Goal: Transaction & Acquisition: Purchase product/service

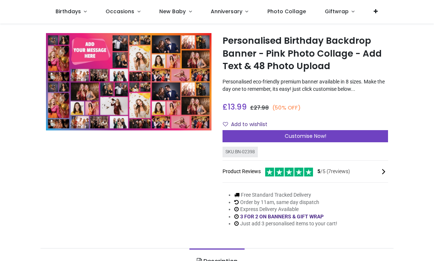
scroll to position [12, 0]
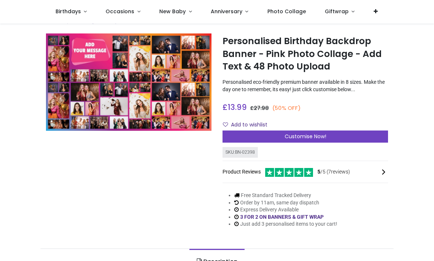
click at [321, 140] on span "Customise Now!" at bounding box center [305, 136] width 42 height 7
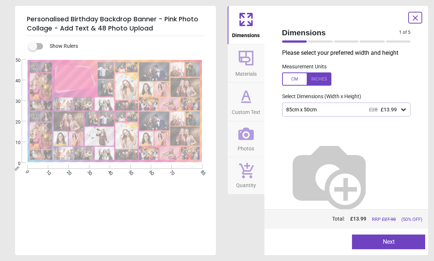
click at [248, 62] on icon at bounding box center [246, 58] width 18 height 18
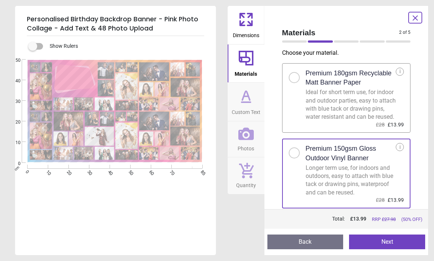
click at [247, 102] on icon at bounding box center [245, 102] width 9 height 0
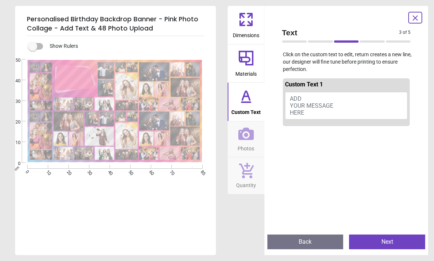
click at [317, 102] on span "ADD YOUR MESSAGE HERE" at bounding box center [311, 105] width 43 height 21
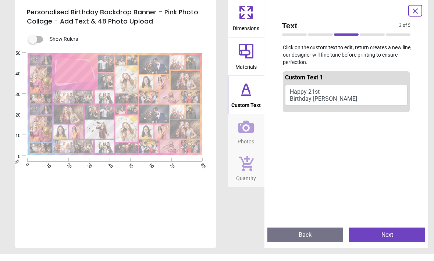
scroll to position [0, 0]
click at [411, 64] on p "Click on the custom text to edit, return creates a new line, our designer will …" at bounding box center [346, 62] width 140 height 22
type textarea "**********"
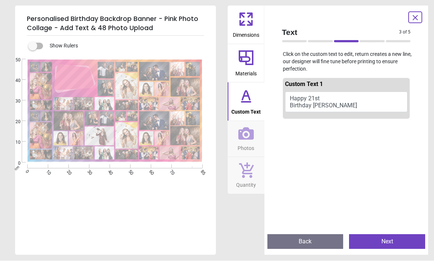
click at [246, 132] on icon at bounding box center [245, 134] width 15 height 12
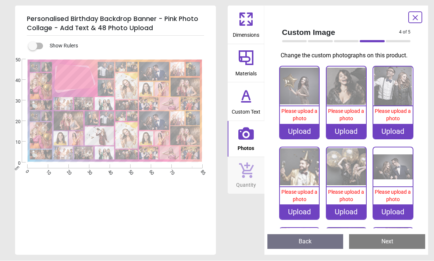
click at [304, 136] on div "Upload" at bounding box center [299, 131] width 39 height 15
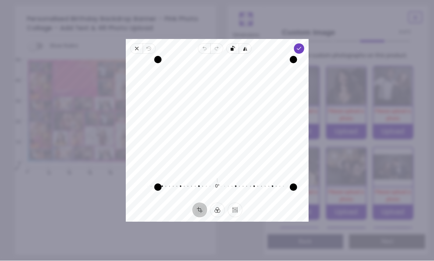
click at [302, 46] on icon "button" at bounding box center [299, 49] width 6 height 6
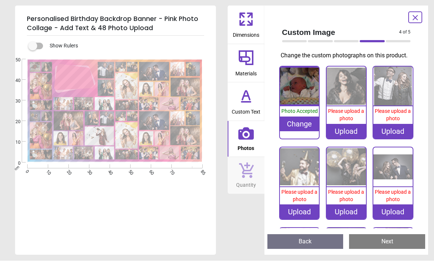
click at [348, 139] on div "Upload" at bounding box center [345, 131] width 39 height 15
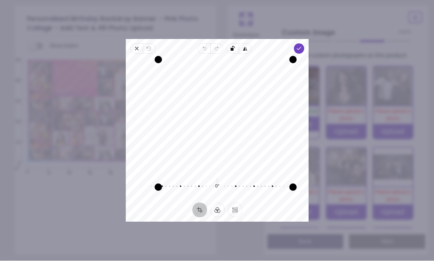
click at [302, 46] on icon "button" at bounding box center [299, 49] width 6 height 6
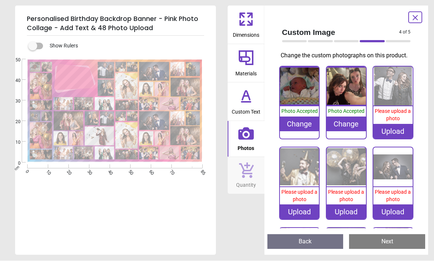
click at [393, 139] on div "Upload" at bounding box center [392, 131] width 39 height 15
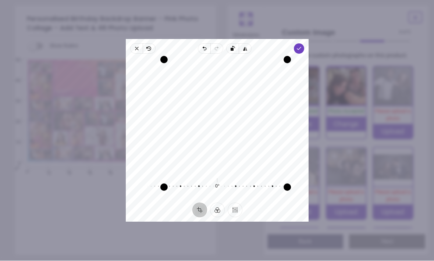
click at [302, 46] on icon "button" at bounding box center [299, 49] width 6 height 6
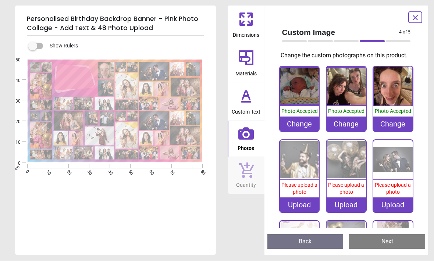
click at [305, 212] on div "Upload" at bounding box center [299, 205] width 39 height 15
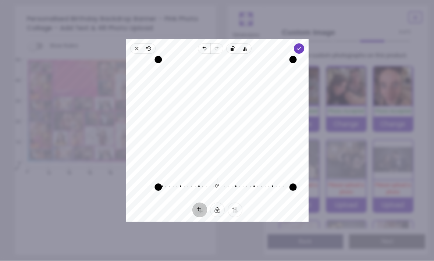
click at [304, 44] on span "Done" at bounding box center [299, 49] width 10 height 10
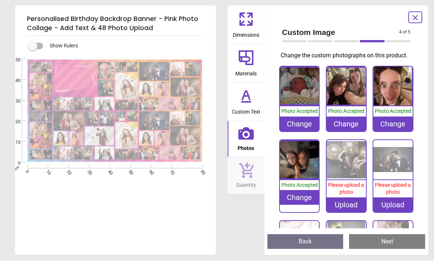
click at [351, 212] on div "Upload" at bounding box center [345, 205] width 39 height 15
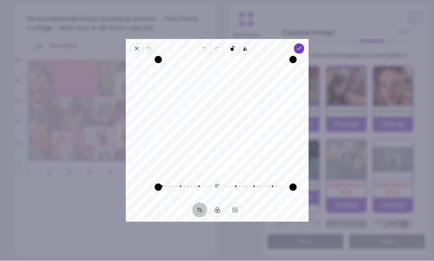
click at [302, 46] on icon "button" at bounding box center [299, 49] width 6 height 6
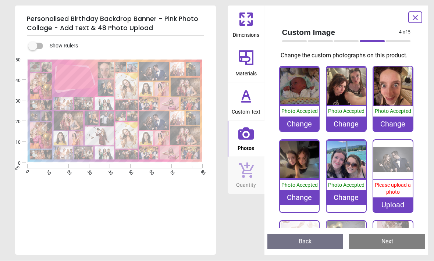
click at [399, 212] on div "Upload" at bounding box center [392, 205] width 39 height 15
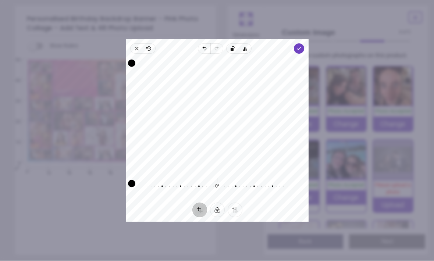
click at [302, 46] on icon "button" at bounding box center [299, 49] width 6 height 6
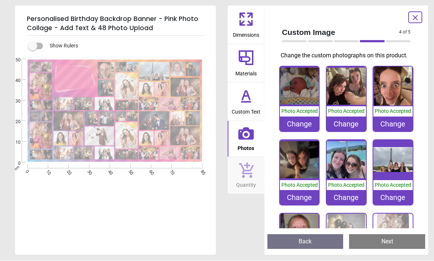
scroll to position [94, 0]
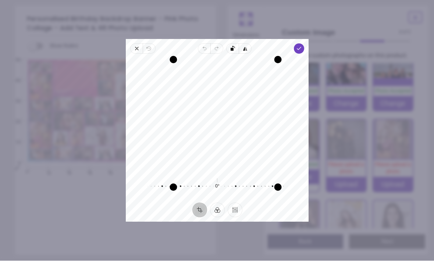
click at [302, 46] on icon "button" at bounding box center [299, 49] width 6 height 6
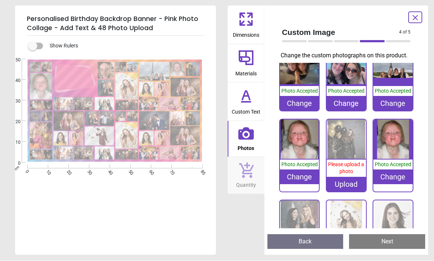
click at [304, 184] on div "Change" at bounding box center [299, 177] width 39 height 15
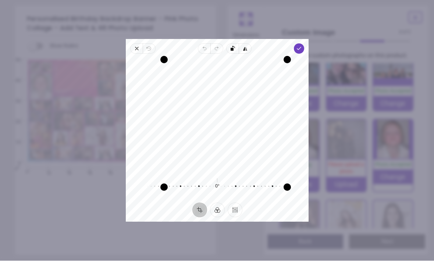
click at [302, 46] on icon "button" at bounding box center [299, 49] width 6 height 6
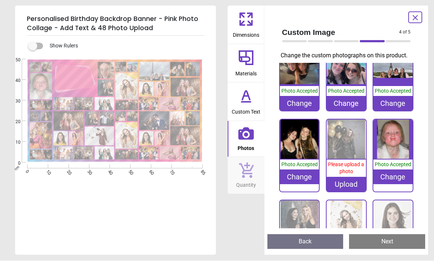
click at [355, 192] on div "Upload" at bounding box center [345, 184] width 39 height 15
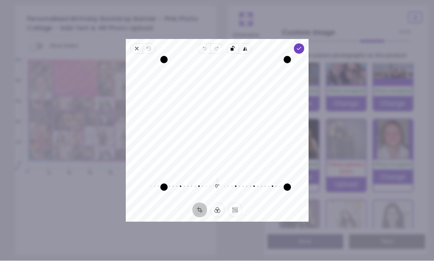
click at [302, 46] on icon "button" at bounding box center [299, 49] width 6 height 6
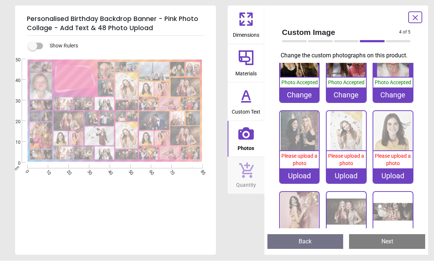
scroll to position [177, 0]
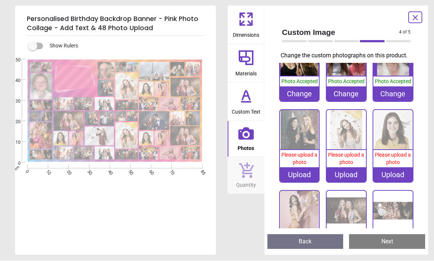
click at [305, 182] on div "Upload" at bounding box center [299, 175] width 39 height 15
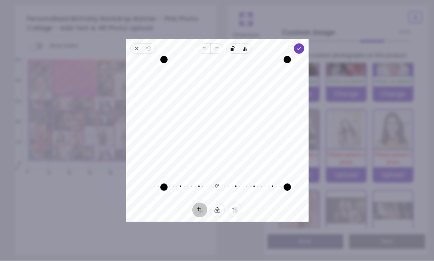
click at [304, 44] on span "Done" at bounding box center [299, 49] width 10 height 10
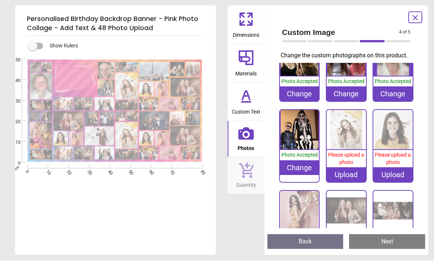
click at [355, 182] on div "Upload" at bounding box center [345, 175] width 39 height 15
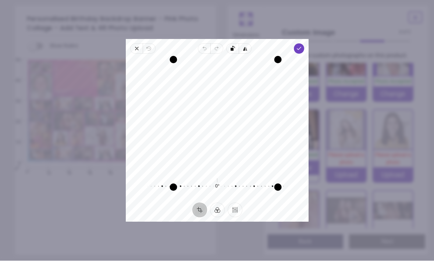
click at [304, 44] on span "Done" at bounding box center [299, 49] width 10 height 10
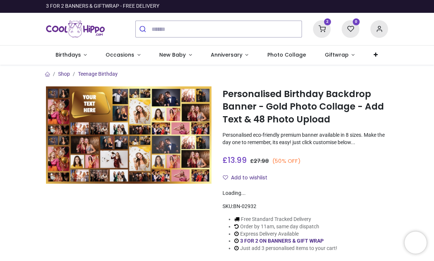
scroll to position [19, 0]
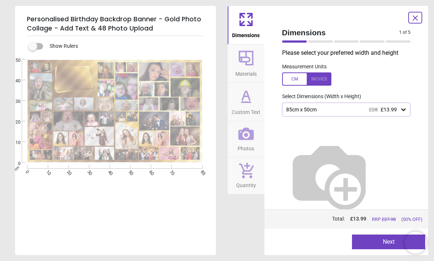
click at [248, 137] on icon at bounding box center [245, 133] width 15 height 15
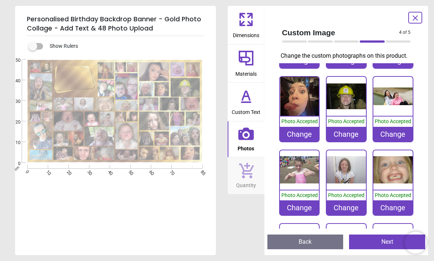
scroll to position [285, 0]
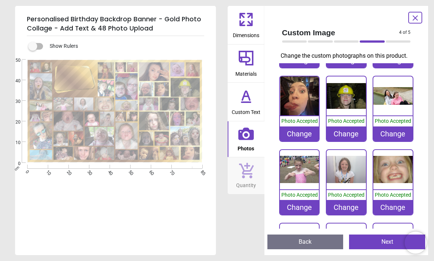
click at [303, 141] on div "Change" at bounding box center [299, 133] width 39 height 15
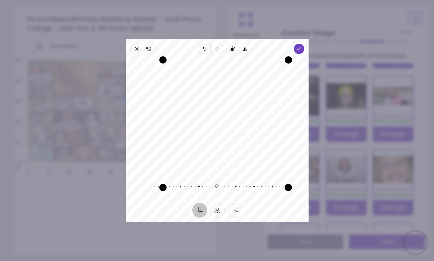
click at [301, 47] on polyline "button" at bounding box center [299, 48] width 4 height 3
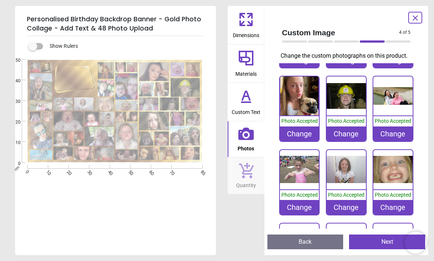
click at [381, 239] on button "Next" at bounding box center [387, 241] width 76 height 15
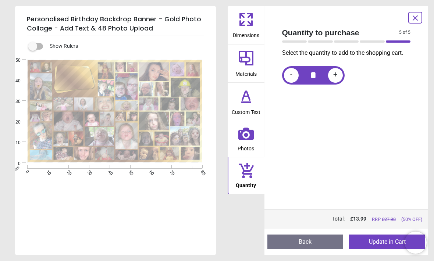
click at [385, 242] on button "Update in Cart" at bounding box center [387, 241] width 76 height 15
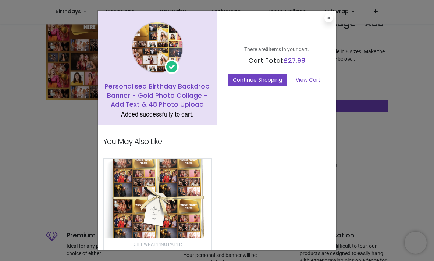
click at [258, 80] on button "Continue Shopping" at bounding box center [257, 80] width 59 height 12
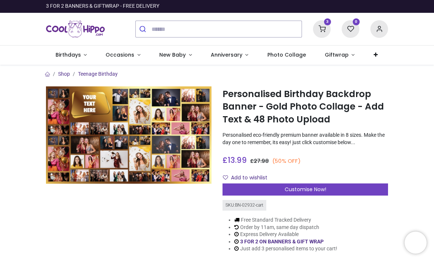
click at [83, 56] on link "Birthdays" at bounding box center [71, 55] width 50 height 19
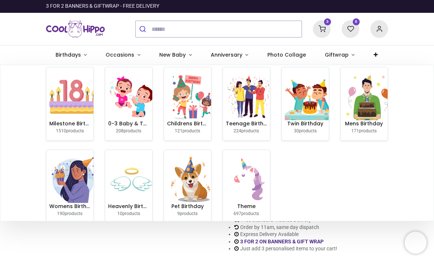
scroll to position [6, 0]
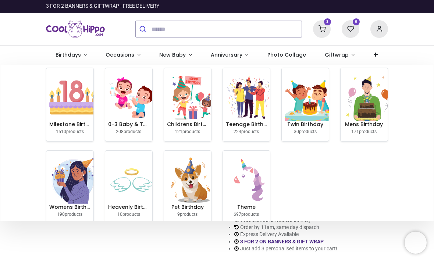
click at [74, 118] on img at bounding box center [72, 97] width 47 height 47
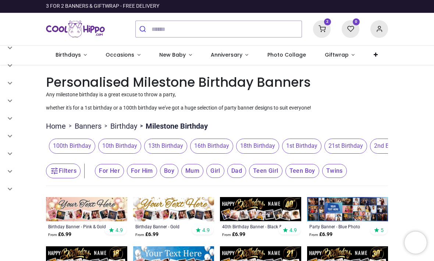
click at [364, 148] on span "21st Birthday" at bounding box center [345, 146] width 43 height 15
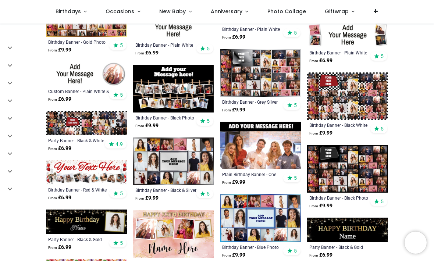
scroll to position [1367, 0]
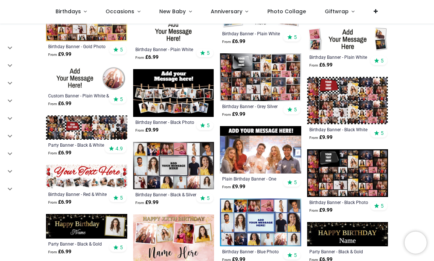
click at [343, 172] on img at bounding box center [347, 173] width 81 height 48
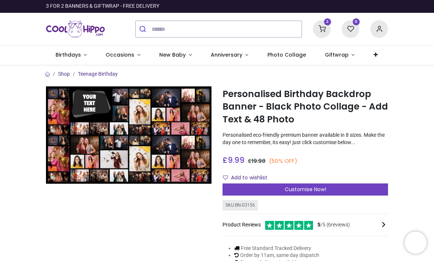
click at [320, 193] on span "Customise Now!" at bounding box center [305, 189] width 42 height 7
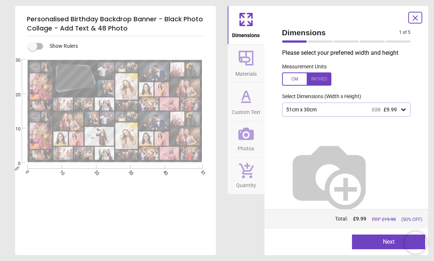
click at [400, 108] on icon at bounding box center [403, 109] width 7 height 7
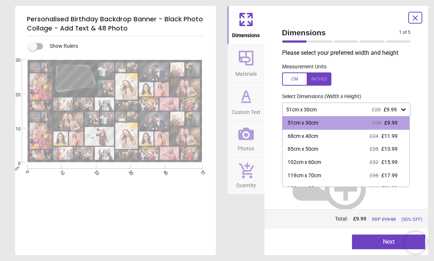
click at [392, 148] on span "£13.99" at bounding box center [389, 149] width 16 height 6
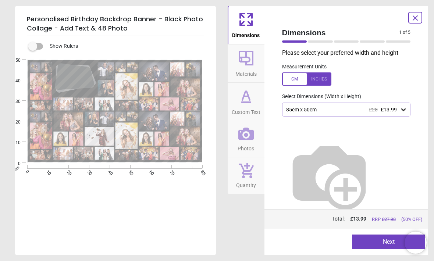
click at [248, 62] on icon at bounding box center [246, 58] width 18 height 18
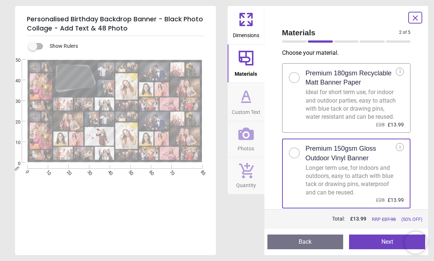
click at [247, 102] on icon at bounding box center [245, 102] width 9 height 0
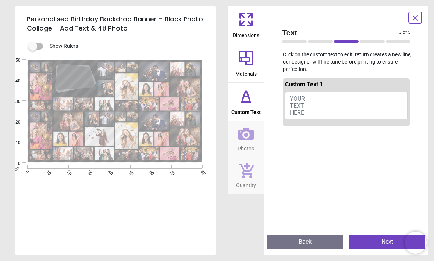
click at [331, 101] on button "YOUR TEXT HERE" at bounding box center [346, 106] width 123 height 28
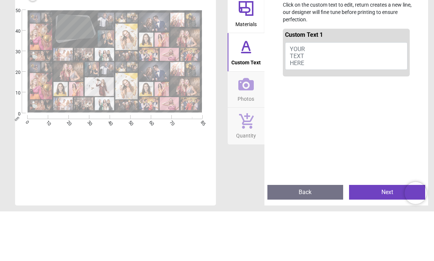
type textarea "*"
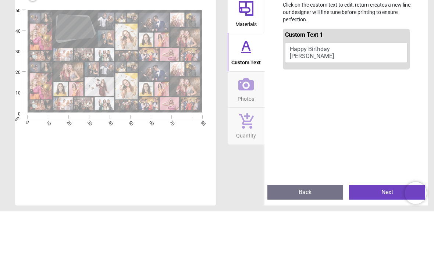
click at [307, 92] on button "Happy Birthday Katie" at bounding box center [346, 102] width 123 height 21
click at [415, 75] on div "Custom Text 1 Happy 21st Birthday Katie" at bounding box center [346, 151] width 140 height 153
type textarea "**********"
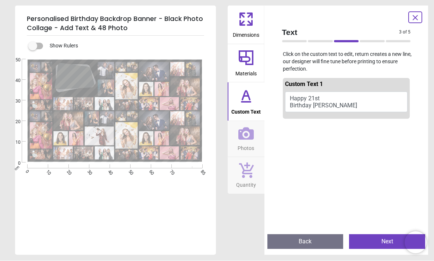
click at [247, 136] on icon at bounding box center [245, 133] width 15 height 15
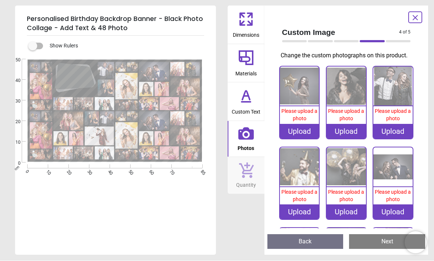
click at [305, 139] on div "Upload" at bounding box center [299, 131] width 39 height 15
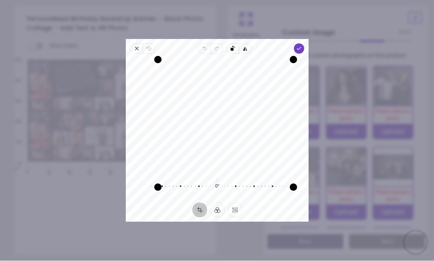
click at [301, 47] on polyline "button" at bounding box center [299, 48] width 4 height 3
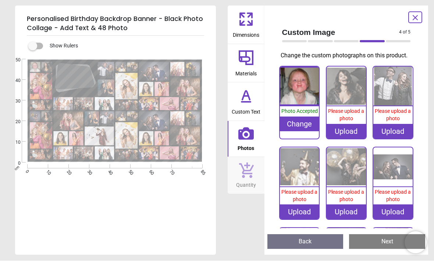
click at [350, 137] on div "Upload" at bounding box center [345, 131] width 39 height 15
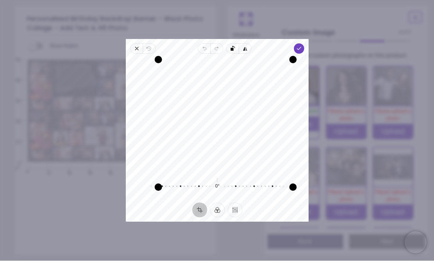
click at [302, 46] on icon "button" at bounding box center [299, 49] width 6 height 6
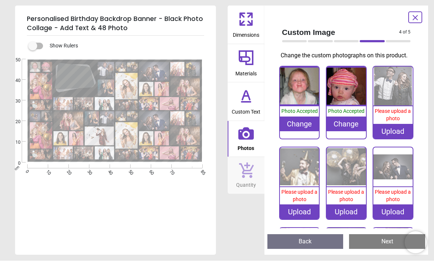
click at [398, 139] on div "Upload" at bounding box center [392, 131] width 39 height 15
click at [396, 139] on div "Upload" at bounding box center [392, 131] width 39 height 15
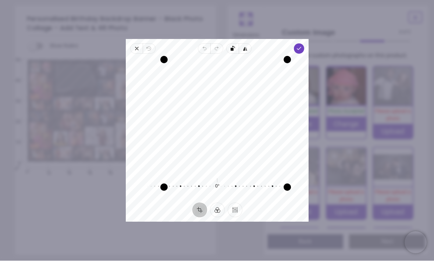
click at [304, 45] on span "Done" at bounding box center [299, 49] width 10 height 10
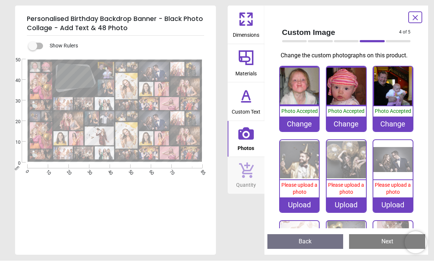
click at [306, 212] on div "Upload" at bounding box center [299, 205] width 39 height 15
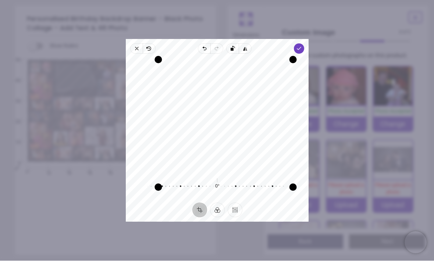
click at [302, 46] on icon "button" at bounding box center [299, 49] width 6 height 6
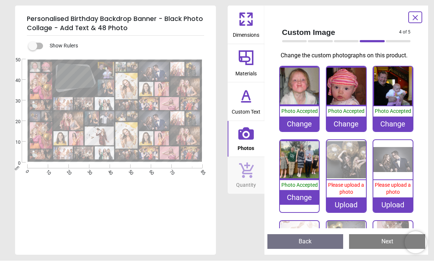
click at [351, 212] on div "Upload" at bounding box center [345, 205] width 39 height 15
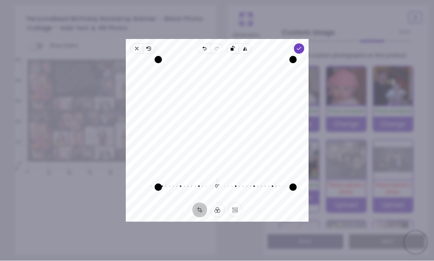
click at [302, 46] on icon "button" at bounding box center [299, 49] width 6 height 6
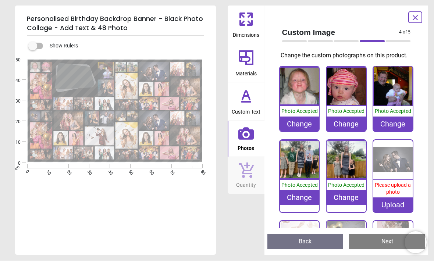
click at [391, 212] on div "Upload" at bounding box center [392, 205] width 39 height 15
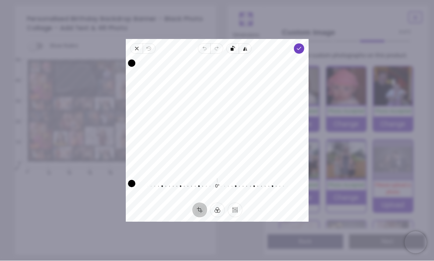
click at [134, 46] on icon "button" at bounding box center [137, 49] width 6 height 6
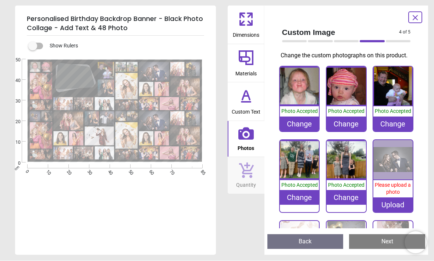
click at [389, 212] on div "Upload" at bounding box center [392, 205] width 39 height 15
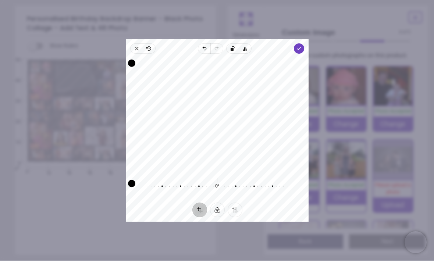
click at [302, 46] on icon "button" at bounding box center [299, 49] width 6 height 6
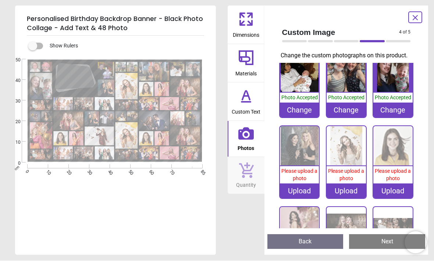
scroll to position [165, 0]
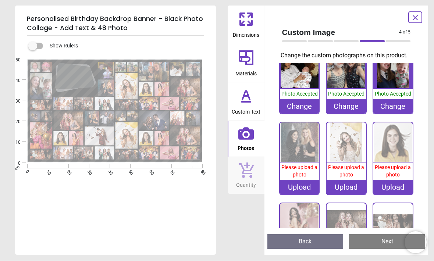
click at [304, 195] on div "Upload" at bounding box center [299, 187] width 39 height 15
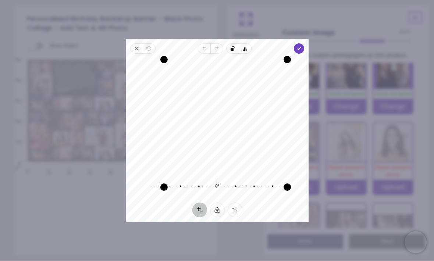
click at [134, 46] on icon "button" at bounding box center [137, 49] width 6 height 6
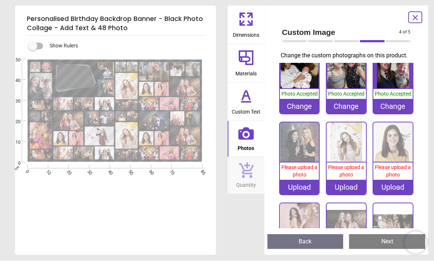
click at [305, 195] on div "Upload" at bounding box center [299, 187] width 39 height 15
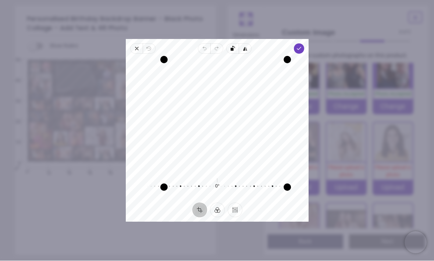
click at [302, 46] on icon "button" at bounding box center [299, 49] width 6 height 6
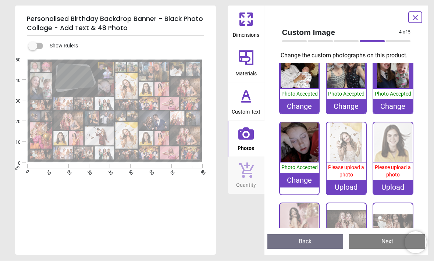
click at [350, 195] on div "Upload" at bounding box center [345, 187] width 39 height 15
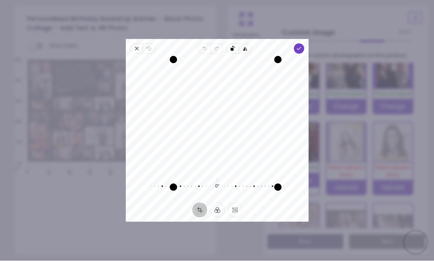
click at [304, 44] on span "Done" at bounding box center [299, 49] width 10 height 10
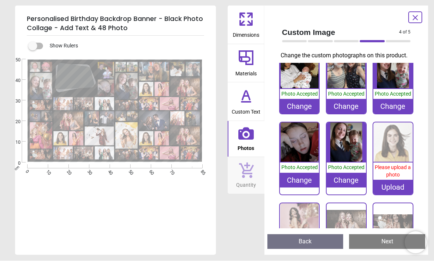
click at [390, 195] on div "Upload" at bounding box center [392, 187] width 39 height 15
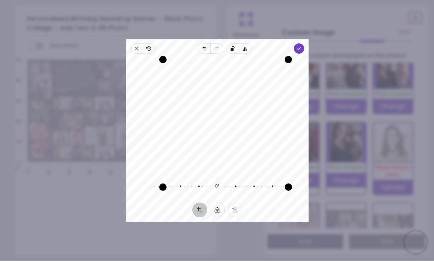
click at [302, 46] on icon "button" at bounding box center [299, 49] width 6 height 6
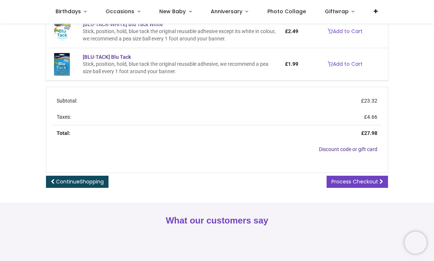
scroll to position [350, 0]
click at [369, 186] on span "Process Checkout" at bounding box center [354, 181] width 47 height 7
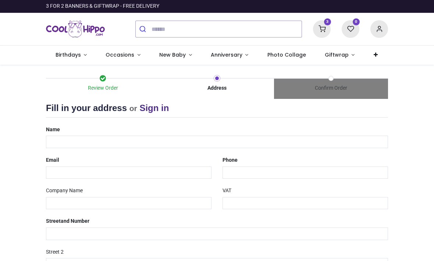
select select "***"
click at [129, 142] on input "text" at bounding box center [217, 142] width 342 height 12
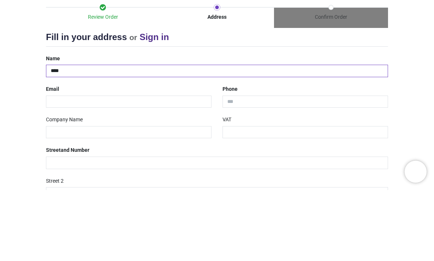
type input "*****"
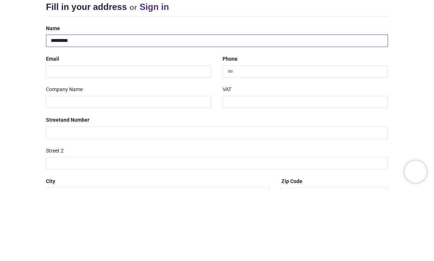
scroll to position [36, 0]
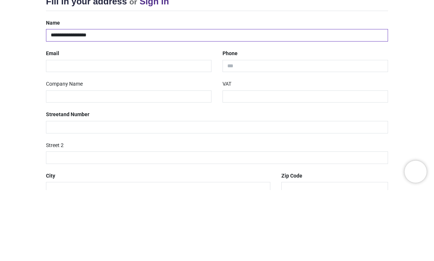
type input "**********"
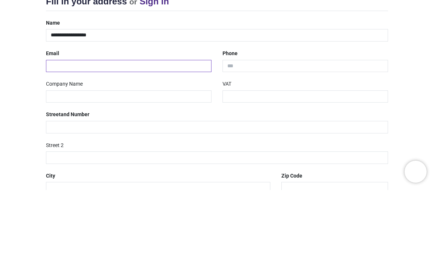
click at [177, 131] on input "email" at bounding box center [128, 137] width 165 height 12
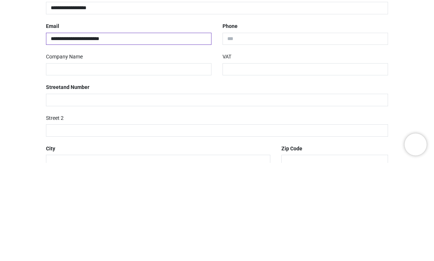
type input "**********"
click at [289, 131] on input "tel" at bounding box center [304, 137] width 165 height 12
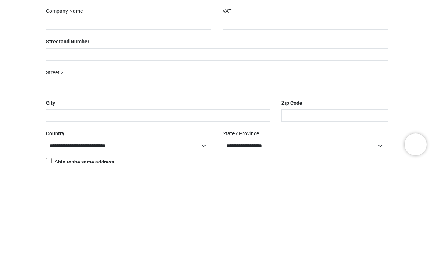
scroll to position [84, 0]
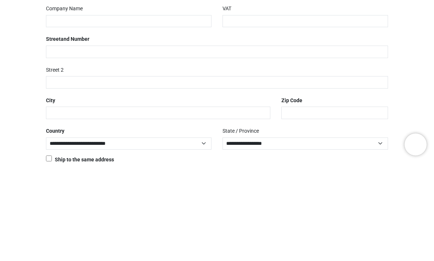
type input "**********"
click at [205, 144] on input "text" at bounding box center [217, 150] width 342 height 12
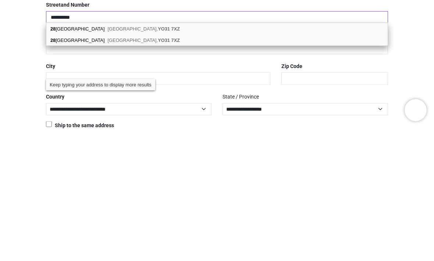
click at [58, 144] on input "**********" at bounding box center [217, 150] width 342 height 12
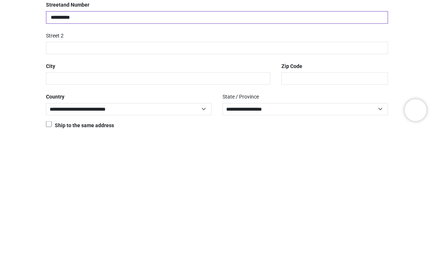
click at [97, 144] on input "**********" at bounding box center [217, 150] width 342 height 12
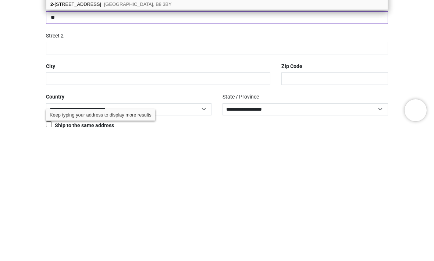
type input "*"
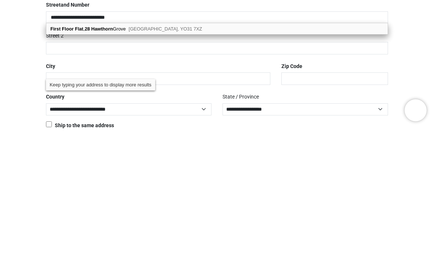
click at [155, 158] on span "York, YO31 7XZ" at bounding box center [166, 161] width 74 height 6
type input "**********"
type input "********"
select select "***"
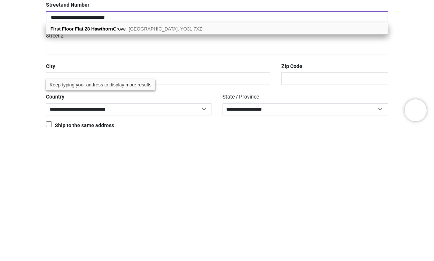
select select "***"
type input "****"
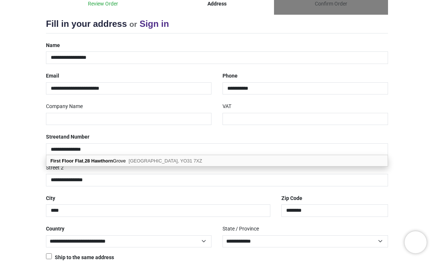
click at [150, 160] on span "York, YO31 7XZ" at bounding box center [166, 161] width 74 height 6
select select "***"
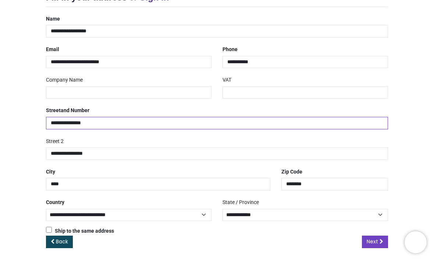
scroll to position [110, 0]
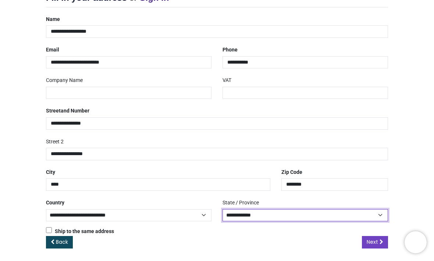
click at [379, 212] on select "**********" at bounding box center [304, 215] width 165 height 12
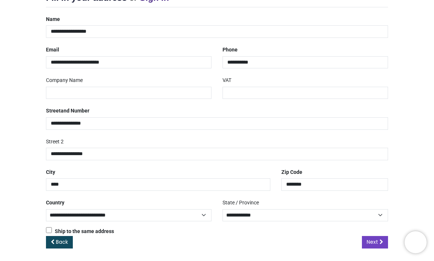
click at [377, 239] on span "Next" at bounding box center [371, 242] width 11 height 7
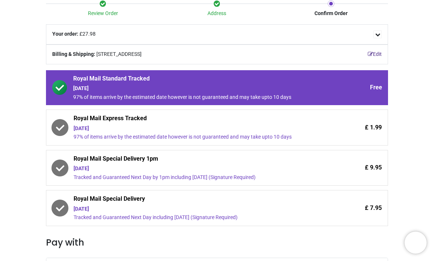
scroll to position [75, 0]
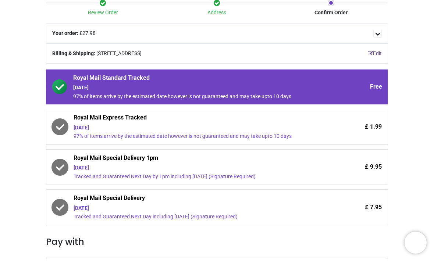
click at [62, 205] on icon at bounding box center [60, 208] width 8 height 6
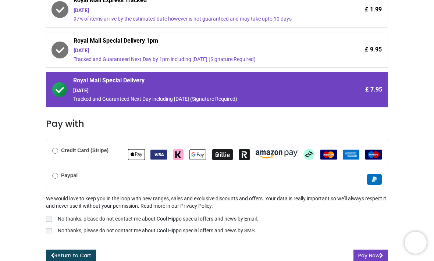
scroll to position [193, 0]
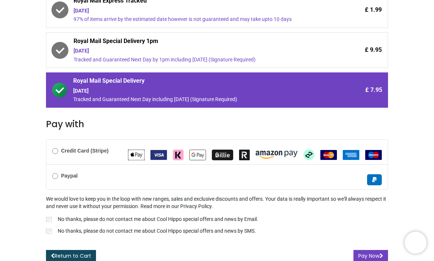
click at [375, 252] on button "Pay Now" at bounding box center [370, 256] width 35 height 12
